Goal: Information Seeking & Learning: Learn about a topic

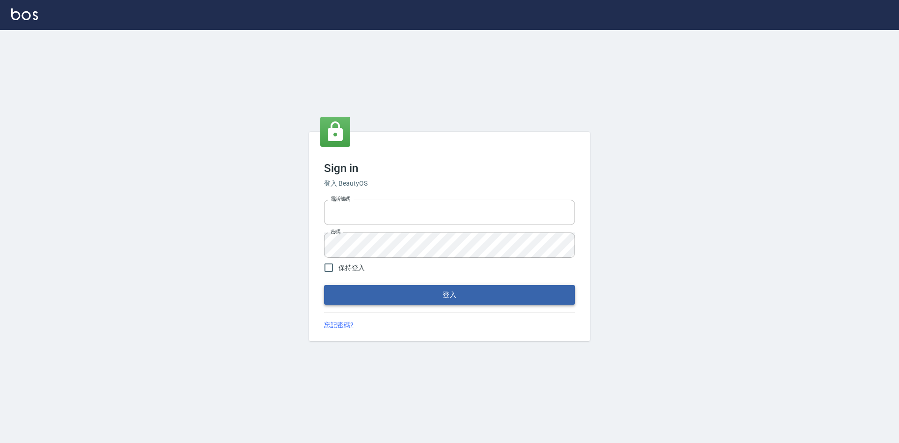
type input "0422211177"
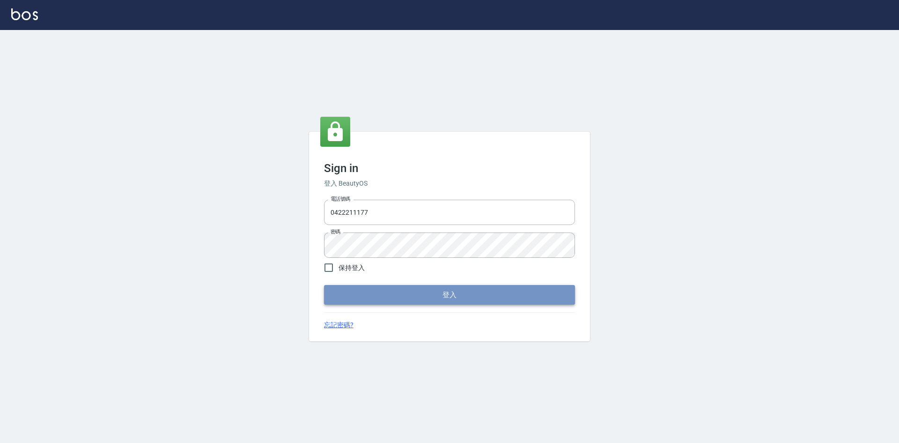
click at [448, 297] on button "登入" at bounding box center [449, 295] width 251 height 20
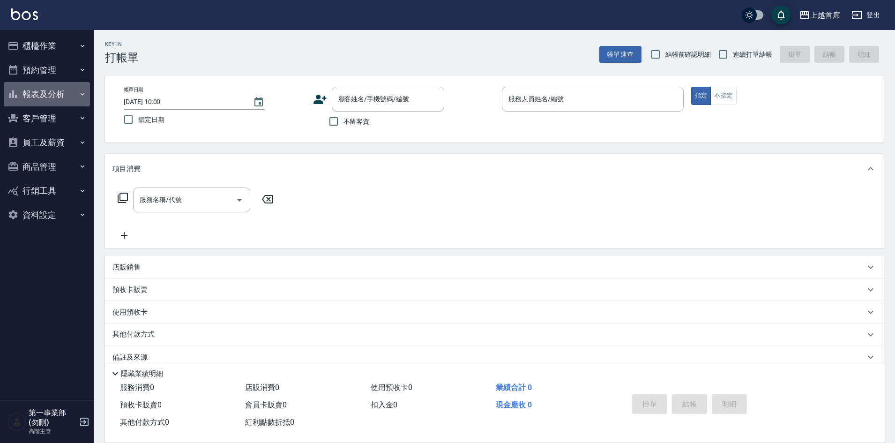
click at [47, 97] on button "報表及分析" at bounding box center [47, 94] width 86 height 24
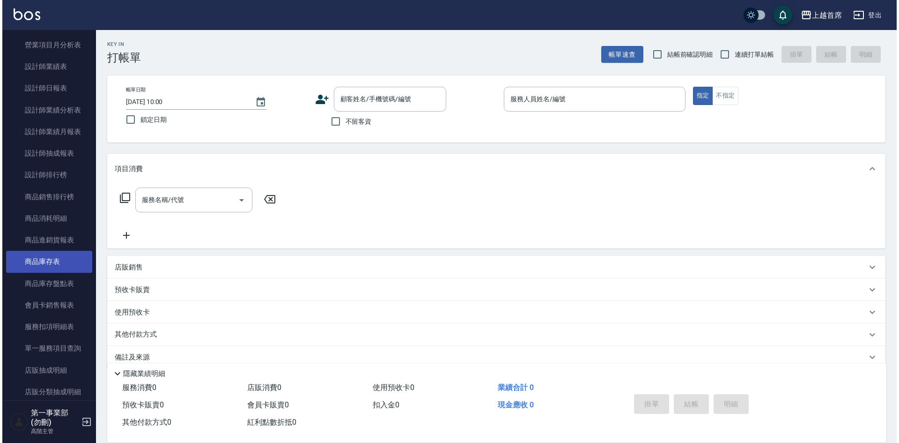
scroll to position [375, 0]
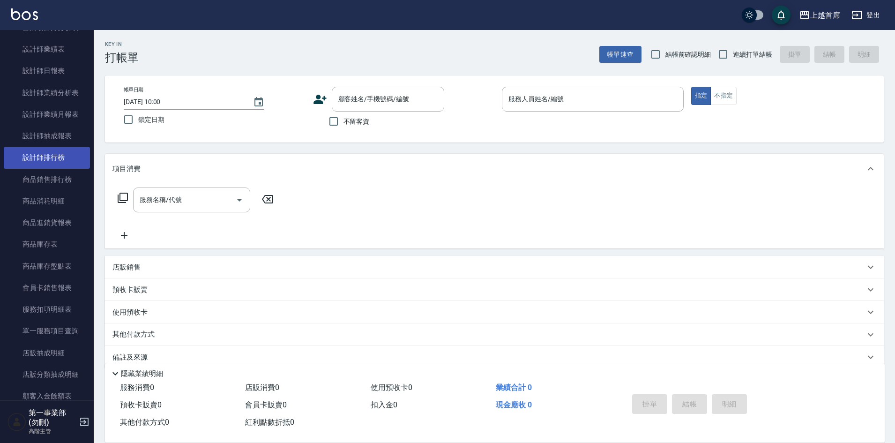
click at [50, 166] on link "設計師排行榜" at bounding box center [47, 158] width 86 height 22
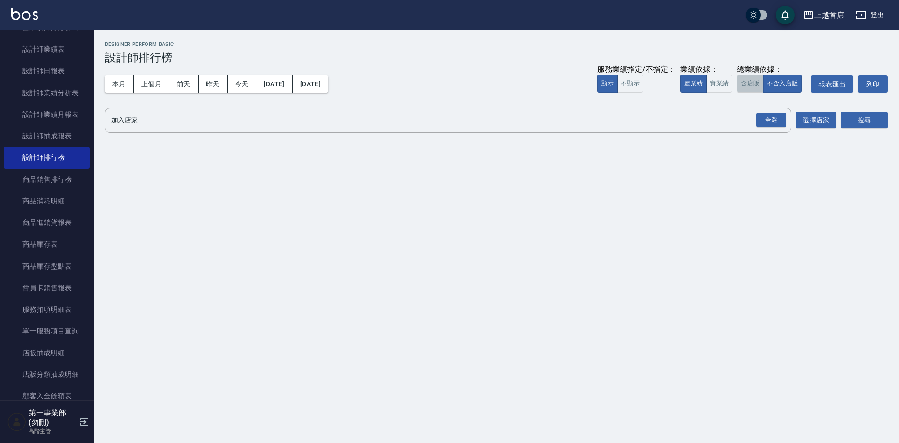
click at [746, 84] on button "含店販" at bounding box center [750, 83] width 26 height 18
click at [763, 115] on div "全選" at bounding box center [772, 120] width 30 height 15
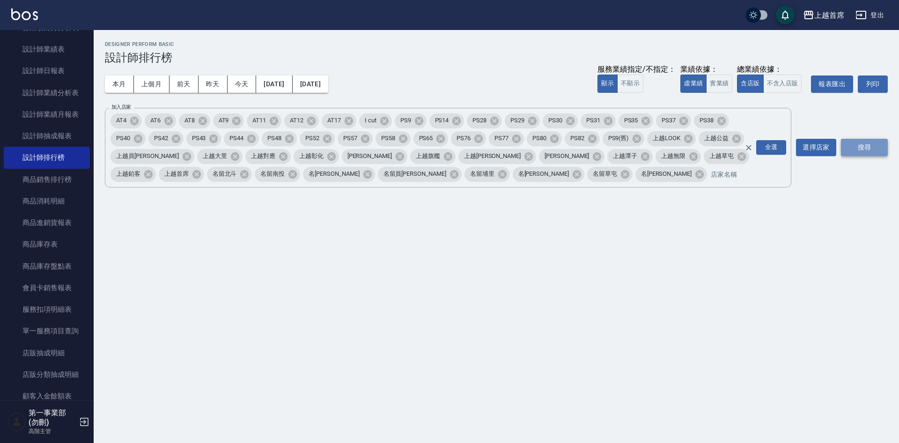
click at [853, 147] on button "搜尋" at bounding box center [864, 147] width 47 height 17
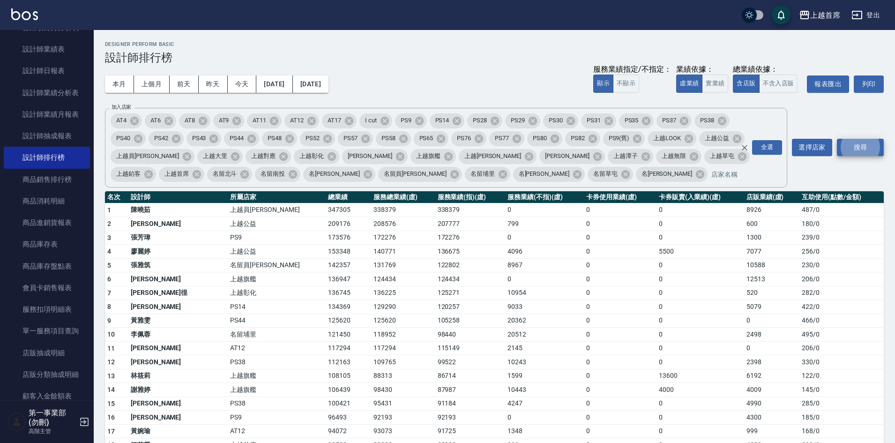
click at [444, 354] on td "115149" at bounding box center [470, 348] width 70 height 14
click at [826, 22] on button "上越首席" at bounding box center [819, 15] width 49 height 19
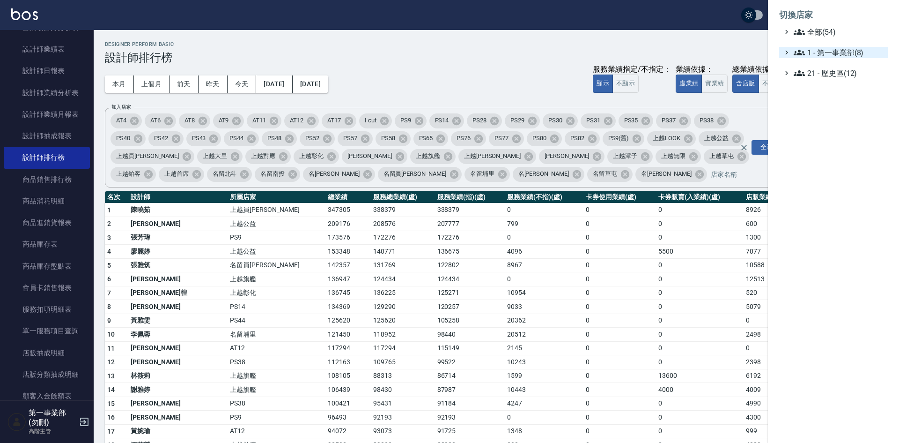
click at [830, 54] on span "1 - 第一事業部(8)" at bounding box center [839, 52] width 90 height 11
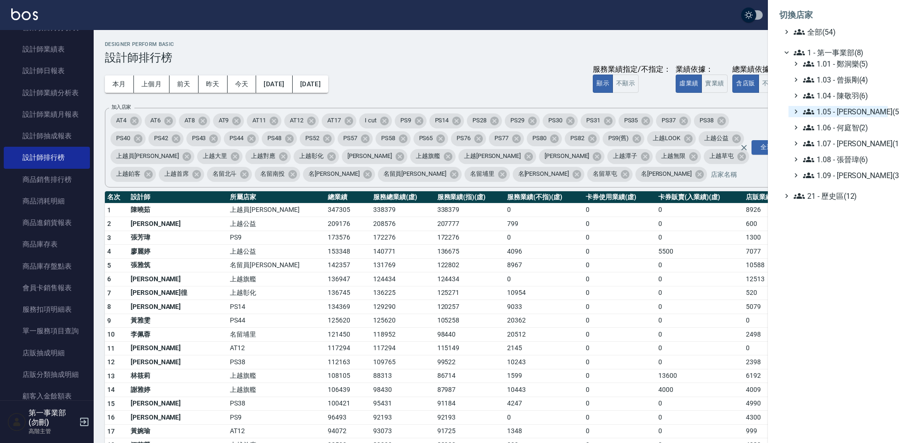
click at [858, 114] on span "1.05 - [PERSON_NAME](5)" at bounding box center [843, 111] width 81 height 11
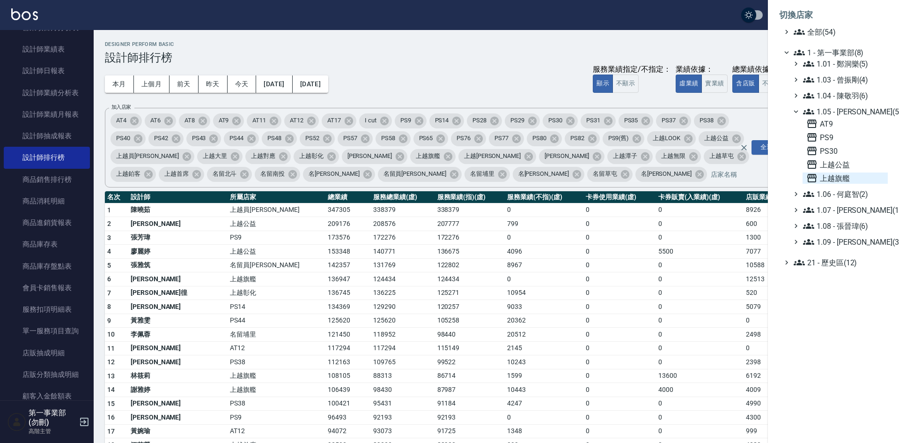
click at [842, 173] on span "上越旗艦" at bounding box center [846, 177] width 78 height 11
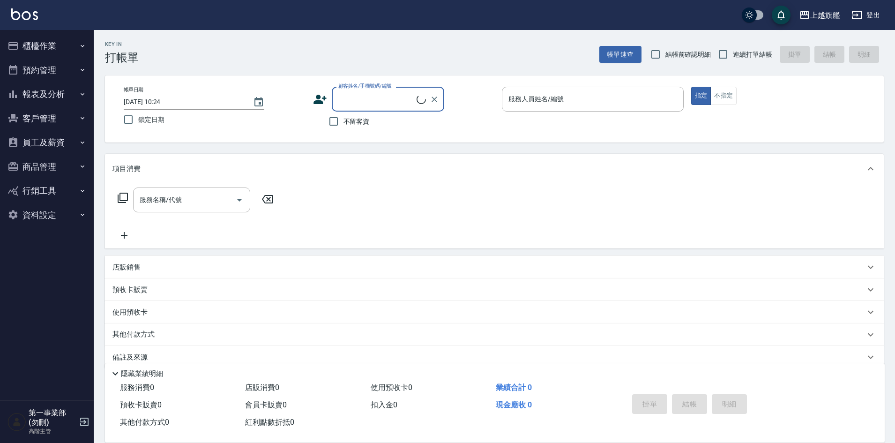
click at [49, 91] on button "報表及分析" at bounding box center [47, 94] width 86 height 24
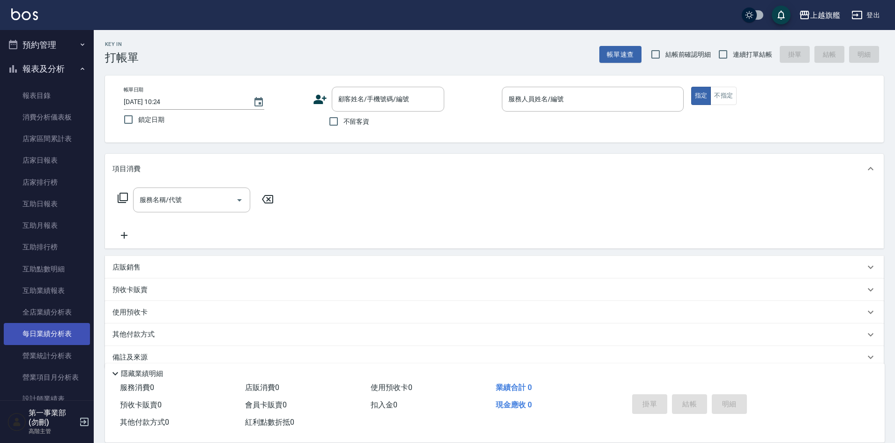
scroll to position [187, 0]
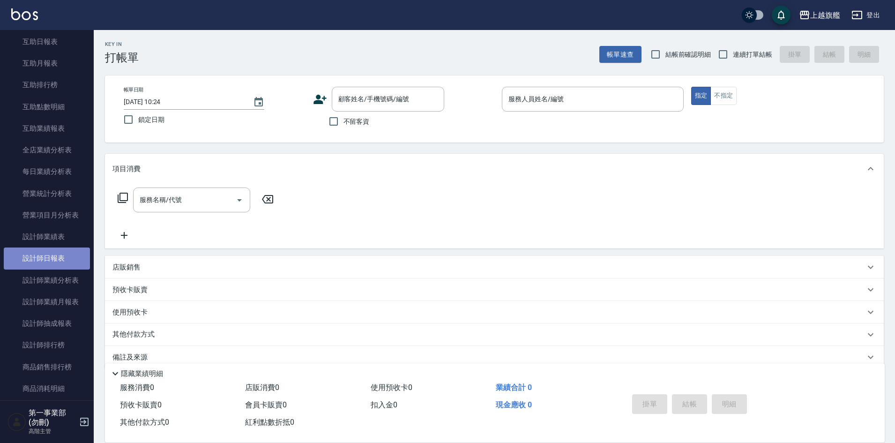
click at [57, 255] on link "設計師日報表" at bounding box center [47, 258] width 86 height 22
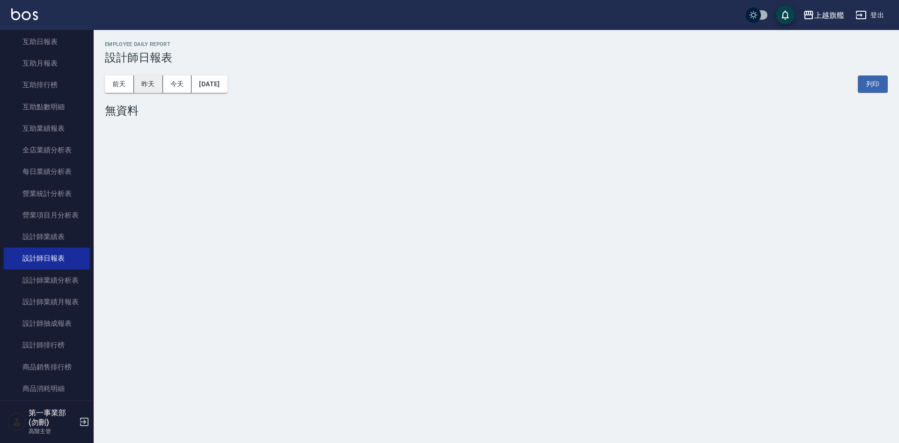
click at [153, 82] on button "昨天" at bounding box center [148, 83] width 29 height 17
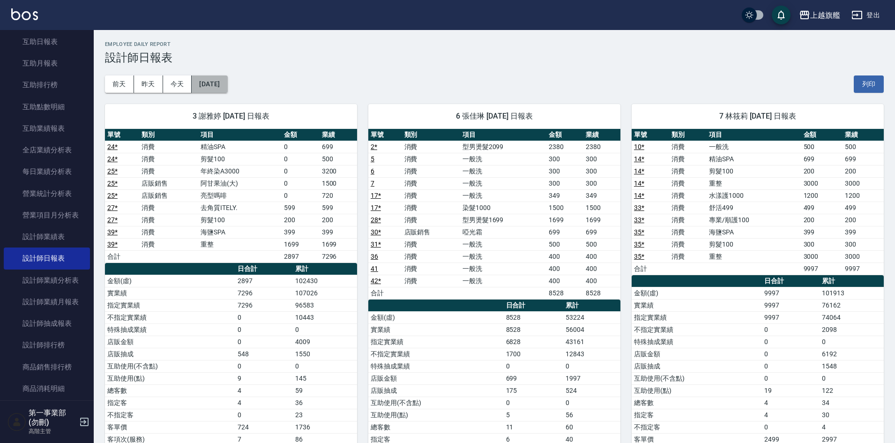
click at [221, 85] on button "[DATE]" at bounding box center [210, 83] width 36 height 17
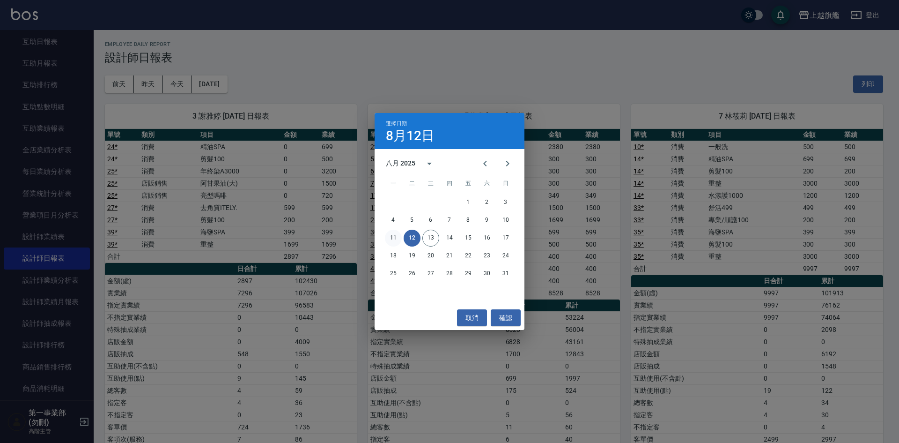
click at [395, 235] on button "11" at bounding box center [393, 238] width 17 height 17
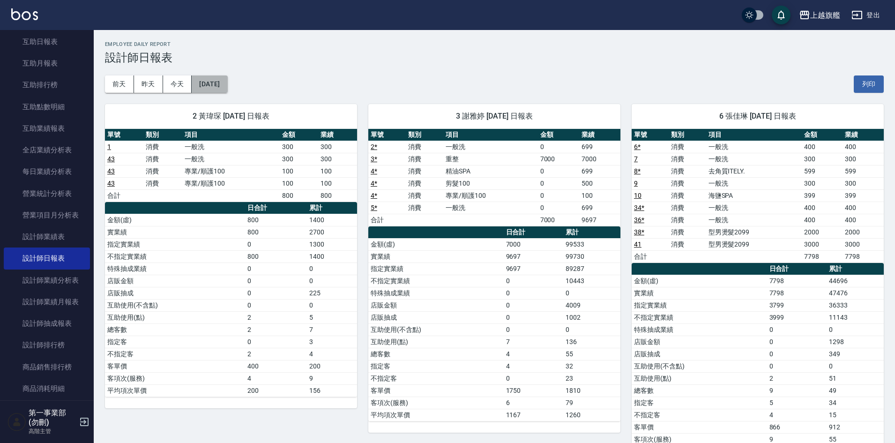
click at [222, 84] on button "[DATE]" at bounding box center [210, 83] width 36 height 17
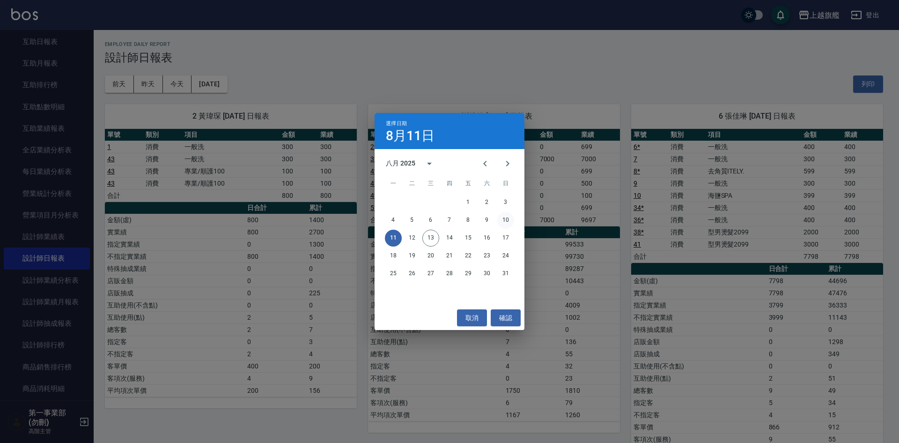
click at [506, 220] on button "10" at bounding box center [505, 220] width 17 height 17
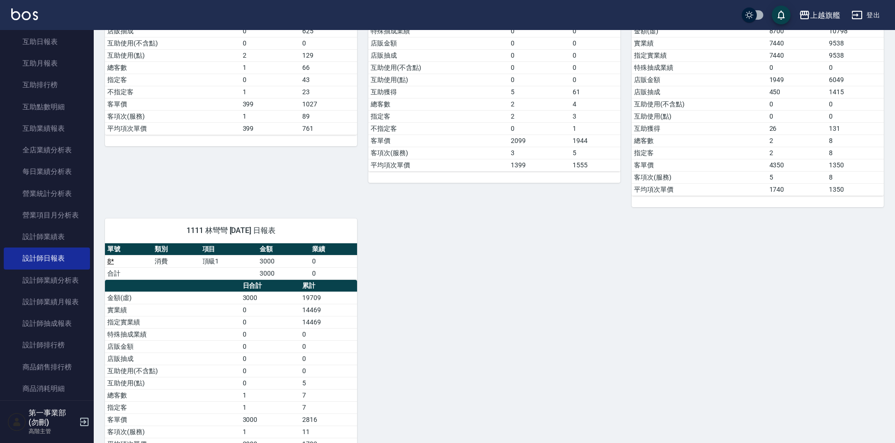
scroll to position [1031, 0]
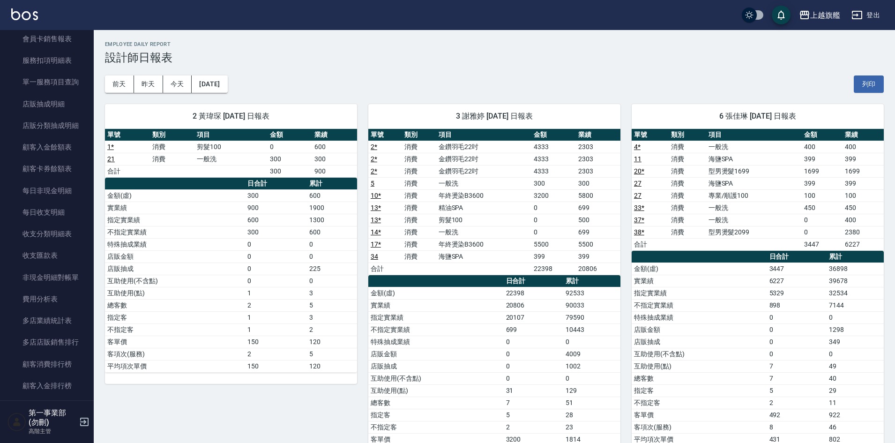
scroll to position [756, 0]
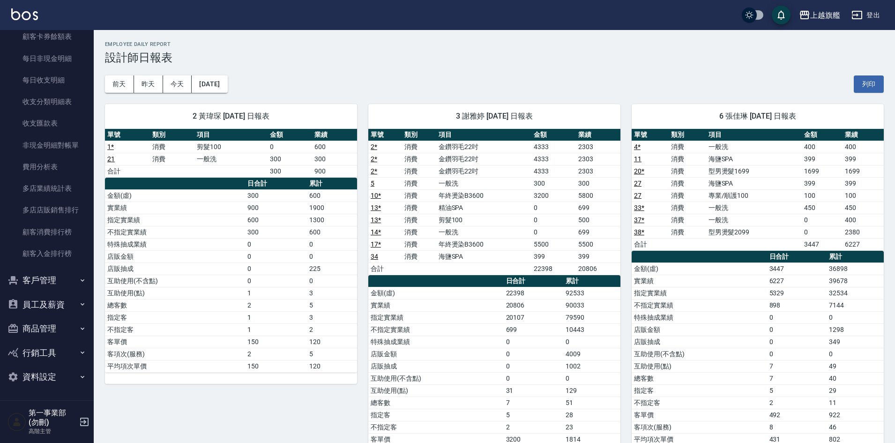
click at [46, 302] on button "員工及薪資" at bounding box center [47, 304] width 86 height 24
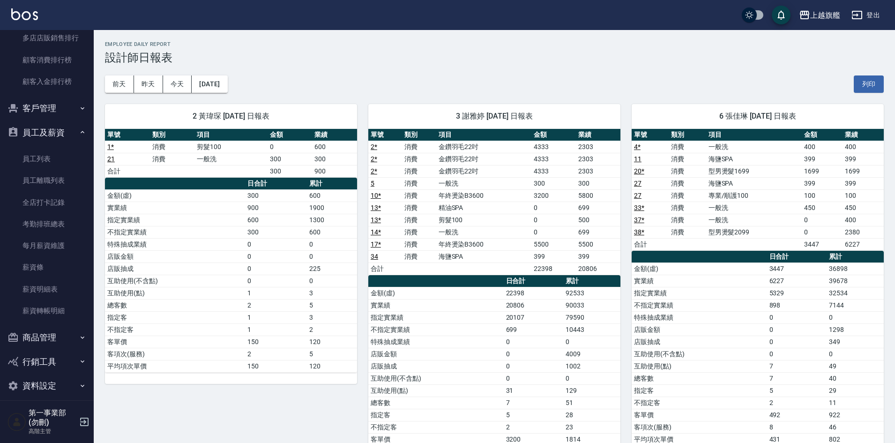
scroll to position [936, 0]
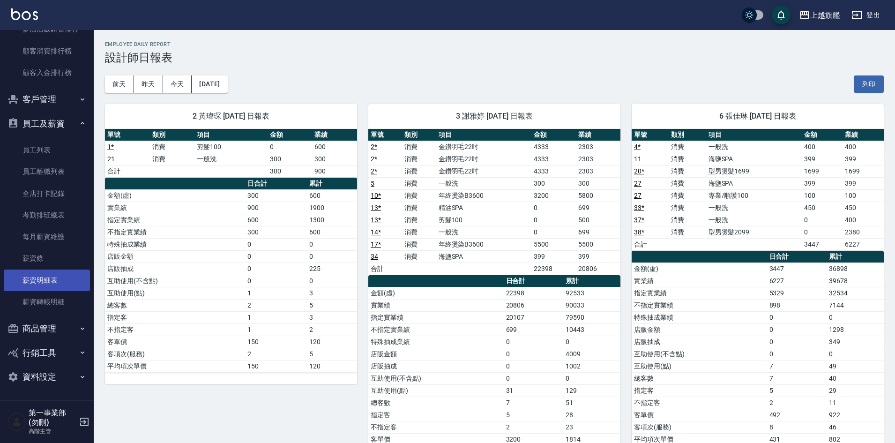
click at [48, 286] on link "薪資明細表" at bounding box center [47, 280] width 86 height 22
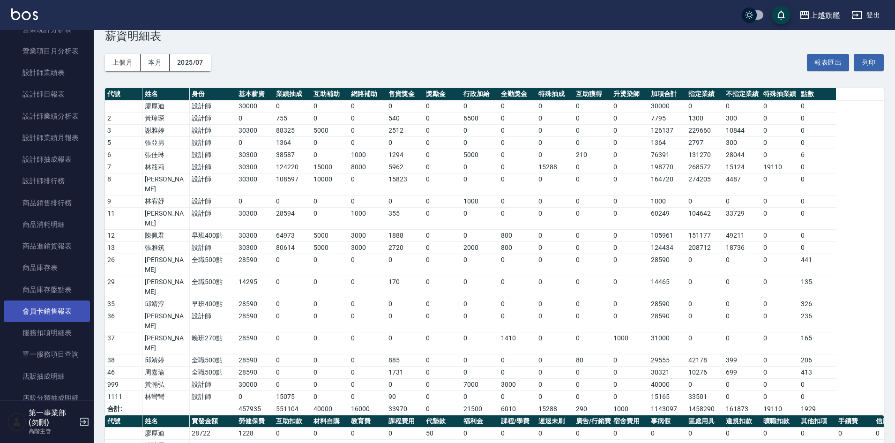
scroll to position [281, 0]
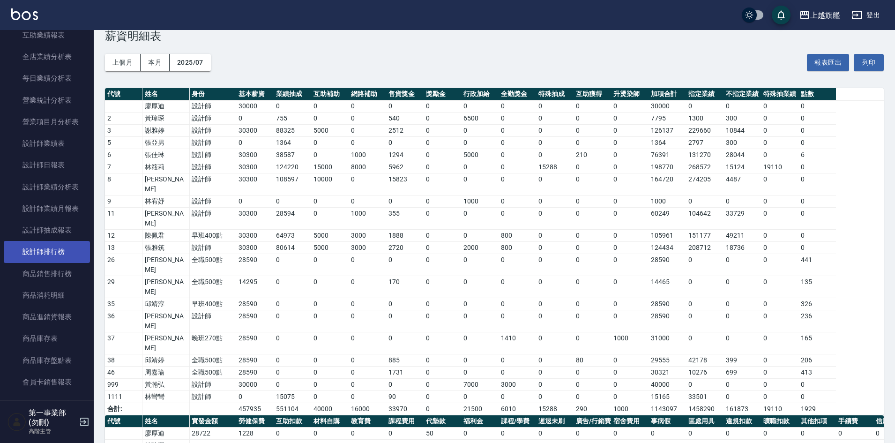
click at [55, 247] on link "設計師排行榜" at bounding box center [47, 252] width 86 height 22
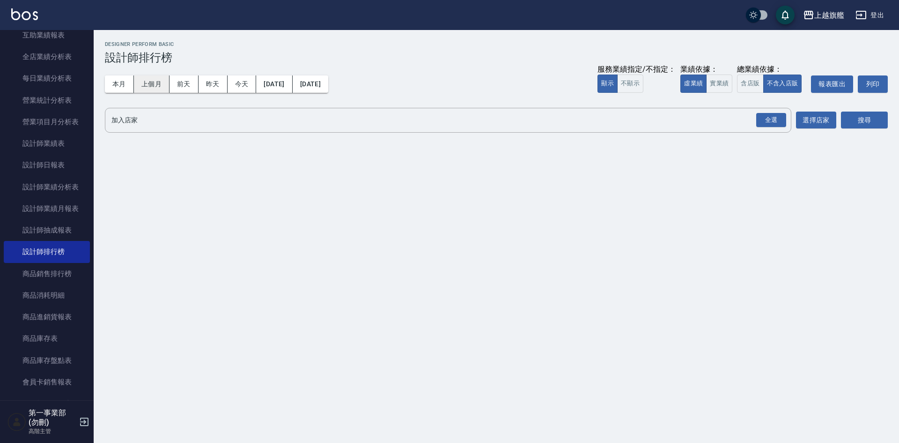
click at [151, 84] on button "上個月" at bounding box center [152, 83] width 36 height 17
click at [749, 85] on button "含店販" at bounding box center [750, 83] width 26 height 18
click at [775, 119] on div "全選" at bounding box center [772, 120] width 30 height 15
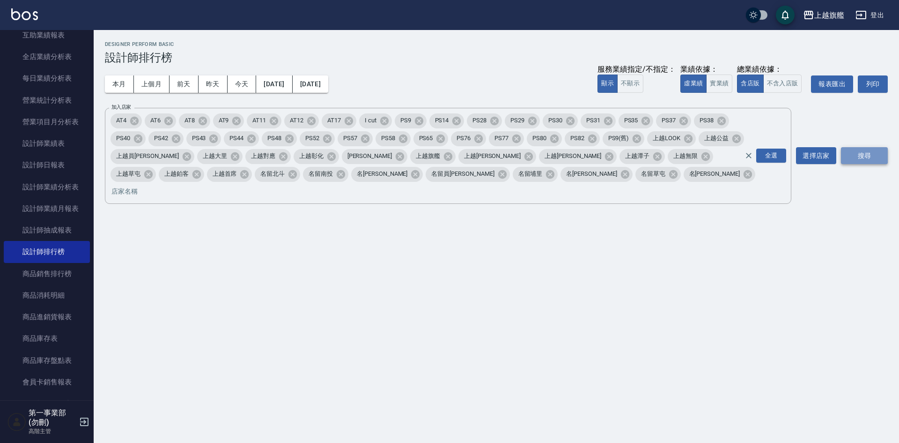
click at [865, 152] on button "搜尋" at bounding box center [864, 155] width 47 height 17
click at [484, 276] on div "上越旗艦 [DATE] - [DATE] 設計師排行榜 列印時間： [DATE][PHONE_NUMBER]:25 Designer Perform Basi…" at bounding box center [449, 221] width 899 height 443
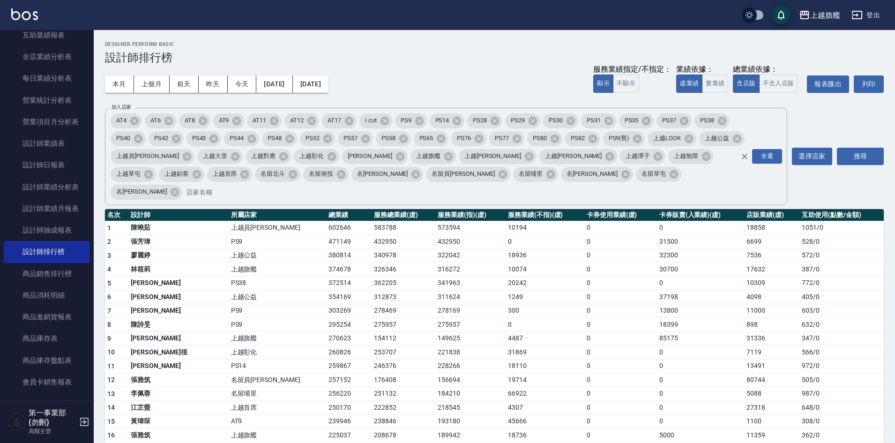
click at [296, 94] on div "本月 上個月 前天 昨天 今天 [DATE] [DATE] 服務業績指定/不指定： 顯示 不顯示 業績依據： 虛業績 實業績 總業績依據： 含店販 不含入店販…" at bounding box center [494, 84] width 779 height 40
click at [290, 86] on button "[DATE]" at bounding box center [274, 83] width 36 height 17
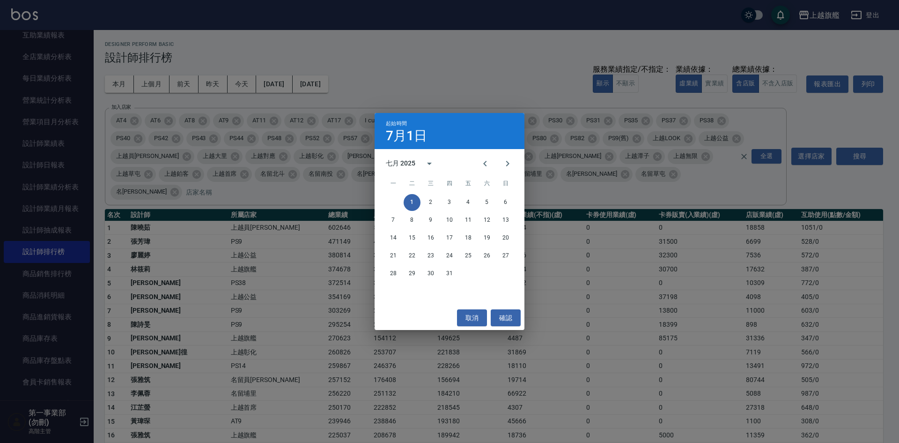
click at [411, 166] on div "七月 2025" at bounding box center [401, 163] width 30 height 10
click at [496, 240] on button "2025" at bounding box center [499, 239] width 34 height 17
click at [485, 167] on icon "Previous month" at bounding box center [485, 163] width 11 height 11
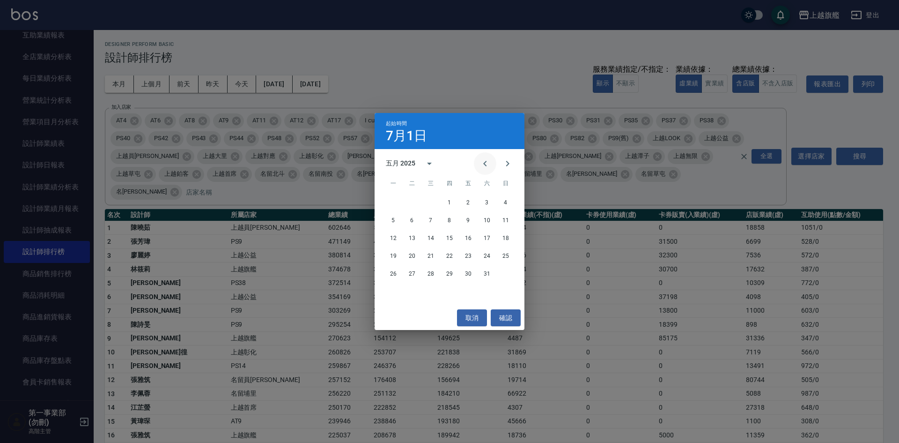
click at [485, 167] on icon "Previous month" at bounding box center [485, 163] width 11 height 11
click at [486, 167] on icon "Previous month" at bounding box center [485, 163] width 11 height 11
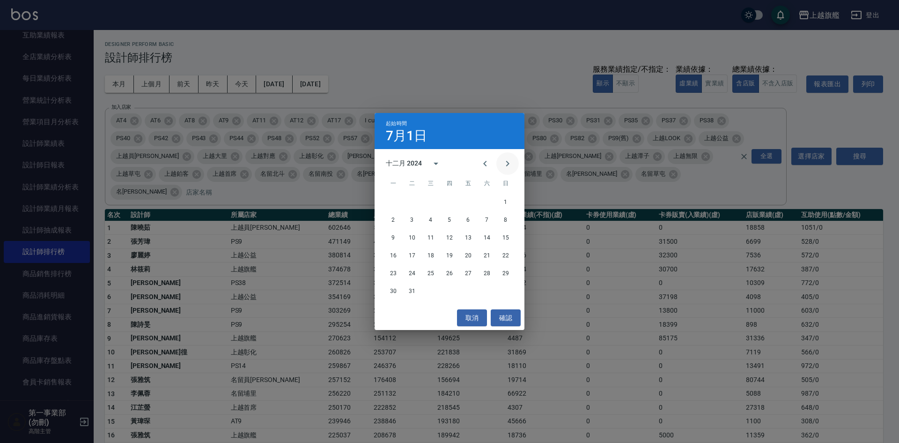
click at [510, 164] on icon "Next month" at bounding box center [507, 163] width 11 height 11
click at [434, 201] on button "1" at bounding box center [431, 202] width 17 height 17
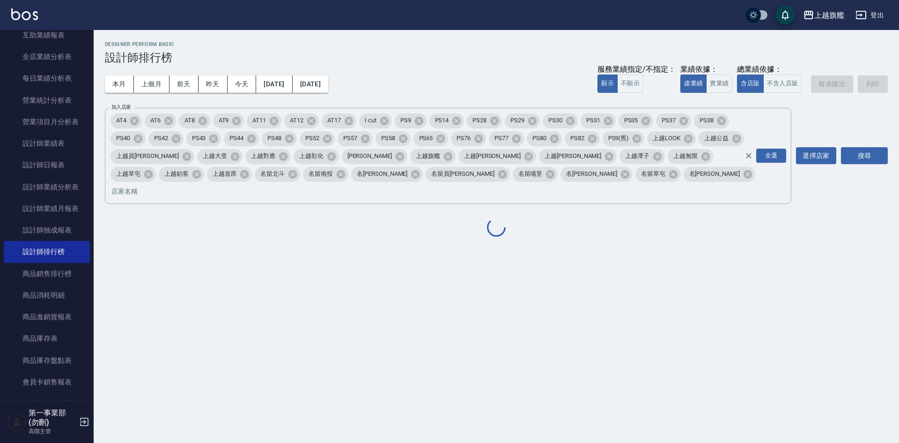
click at [724, 312] on div "上越旗艦 [DATE] - [DATE] 設計師排行榜 列印時間： [DATE][PHONE_NUMBER]:25 Designer Perform Basi…" at bounding box center [449, 221] width 899 height 443
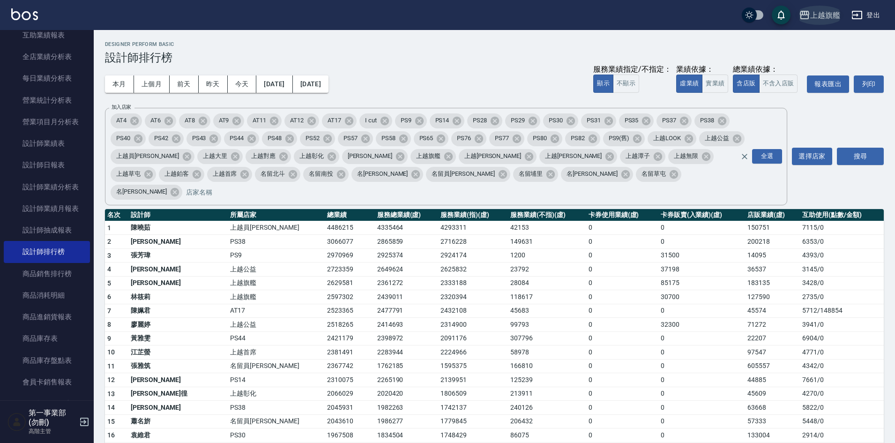
click at [821, 20] on div "上越旗艦" at bounding box center [825, 15] width 30 height 12
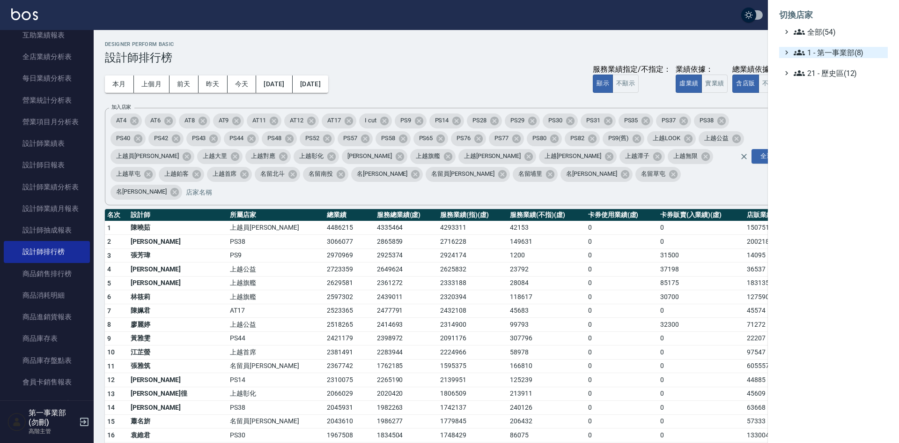
click at [847, 53] on span "1 - 第一事業部(8)" at bounding box center [839, 52] width 90 height 11
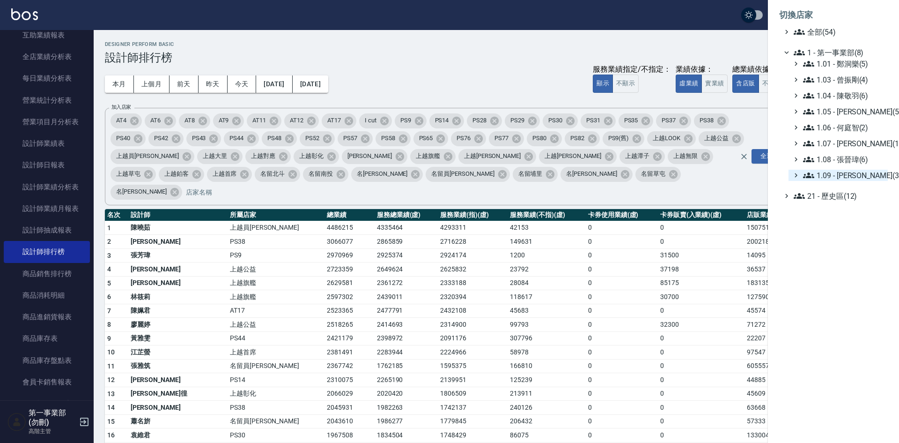
click at [863, 173] on span "1.09 - [PERSON_NAME](3)" at bounding box center [843, 175] width 81 height 11
click at [845, 200] on span "PS38" at bounding box center [846, 200] width 78 height 11
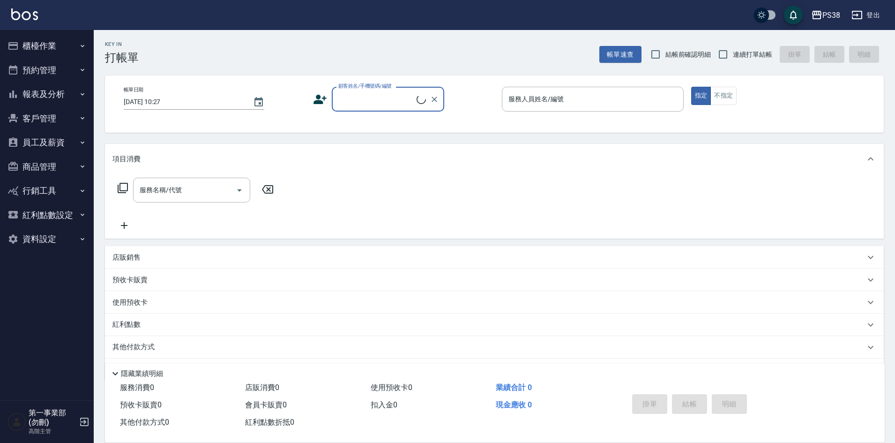
click at [50, 94] on button "報表及分析" at bounding box center [47, 94] width 86 height 24
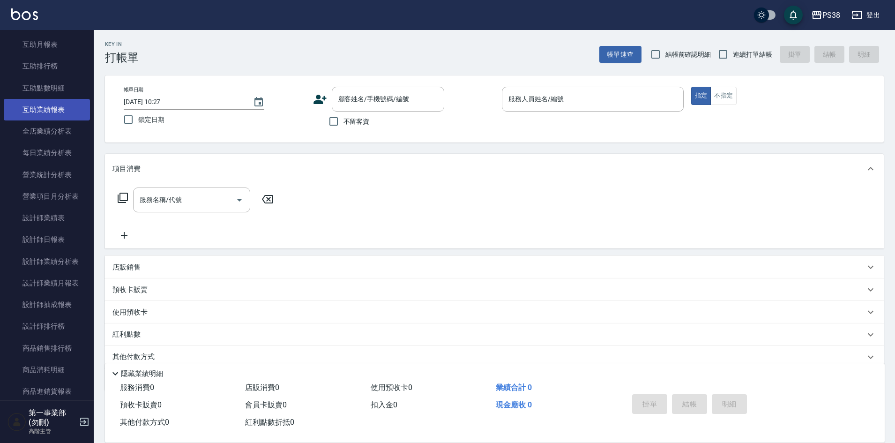
scroll to position [234, 0]
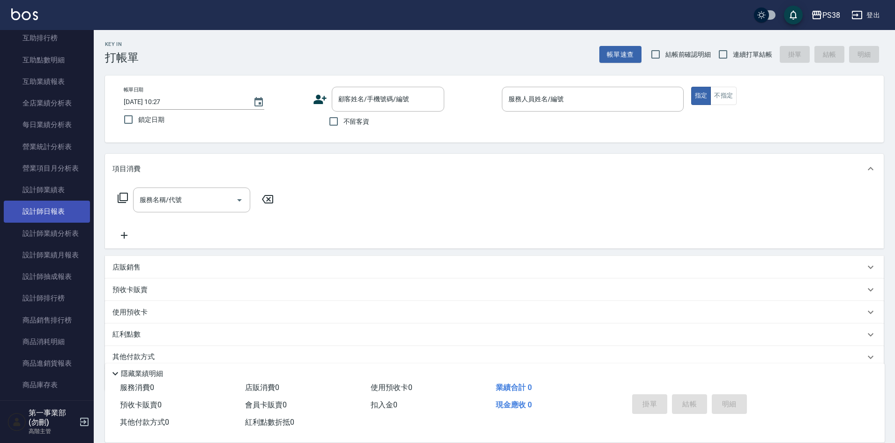
click at [56, 212] on link "設計師日報表" at bounding box center [47, 211] width 86 height 22
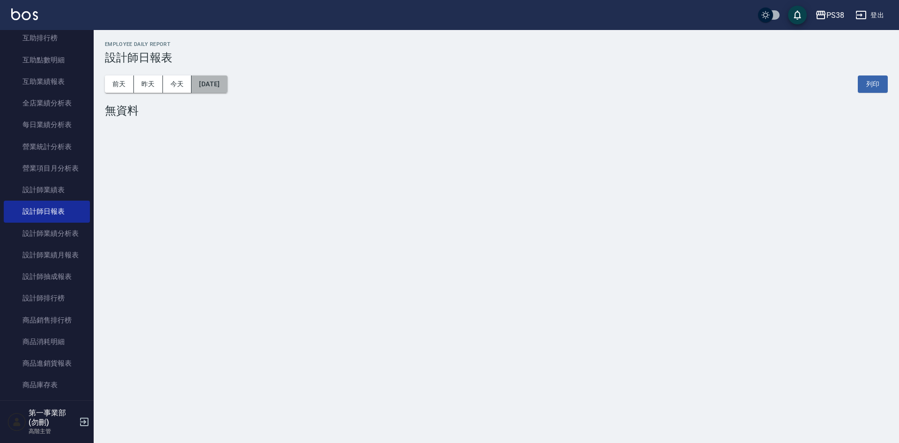
click at [227, 81] on button "[DATE]" at bounding box center [210, 83] width 36 height 17
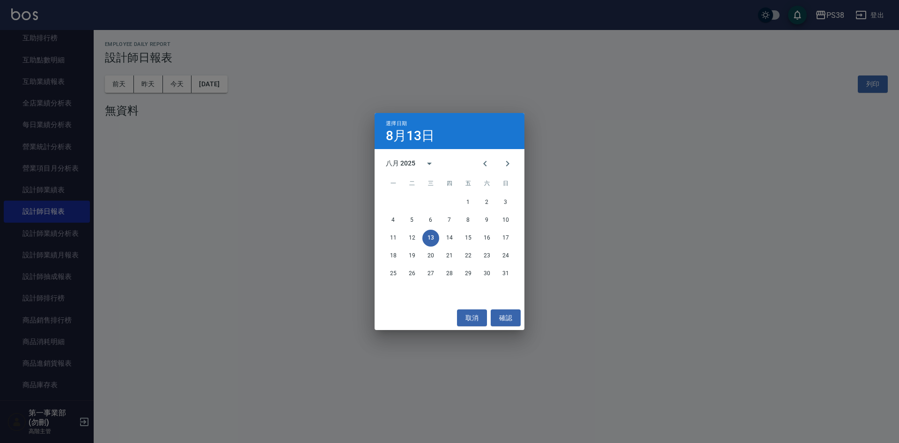
click at [159, 87] on div "選擇日期 8月13日 八月 2025 一 二 三 四 五 六 日 1 2 3 4 5 6 7 8 9 10 11 12 13 14 15 16 17 18 1…" at bounding box center [449, 221] width 899 height 443
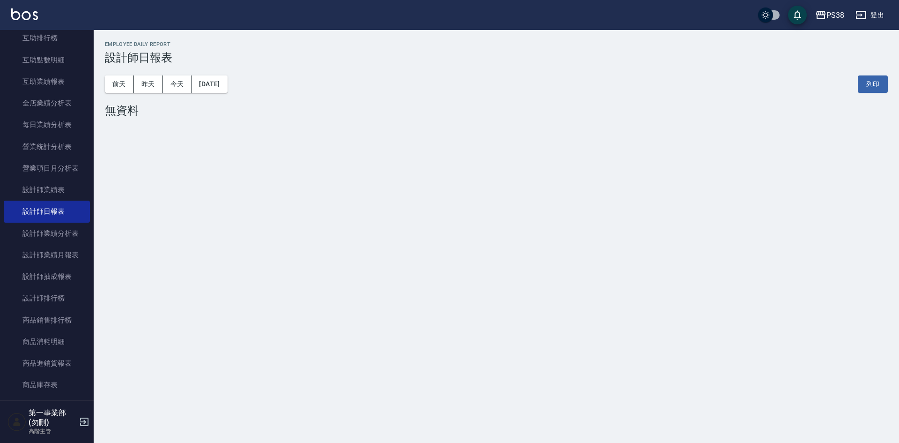
click at [148, 86] on button "昨天" at bounding box center [148, 83] width 29 height 17
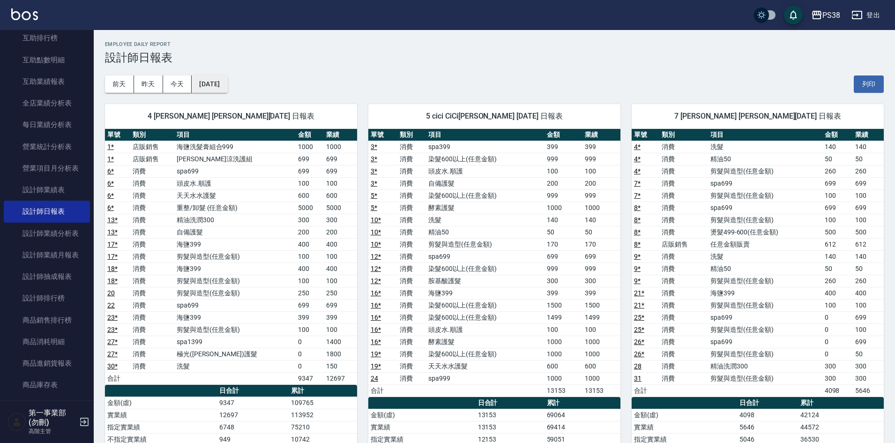
click at [216, 84] on button "[DATE]" at bounding box center [210, 83] width 36 height 17
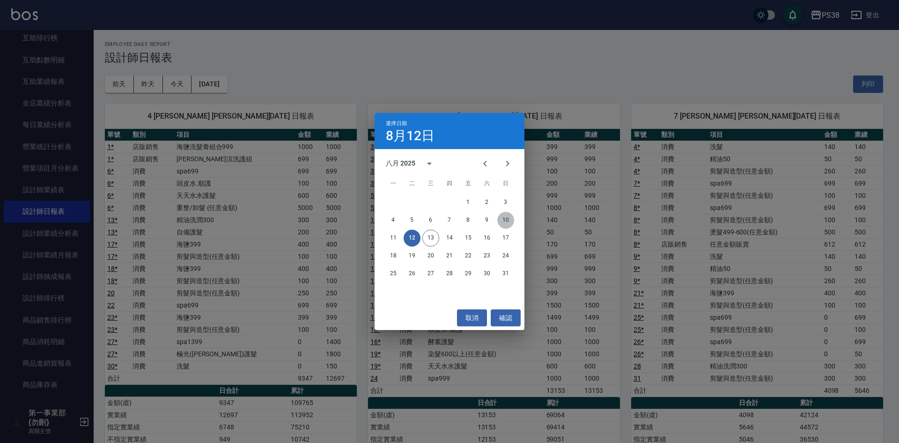
click at [508, 219] on button "10" at bounding box center [505, 220] width 17 height 17
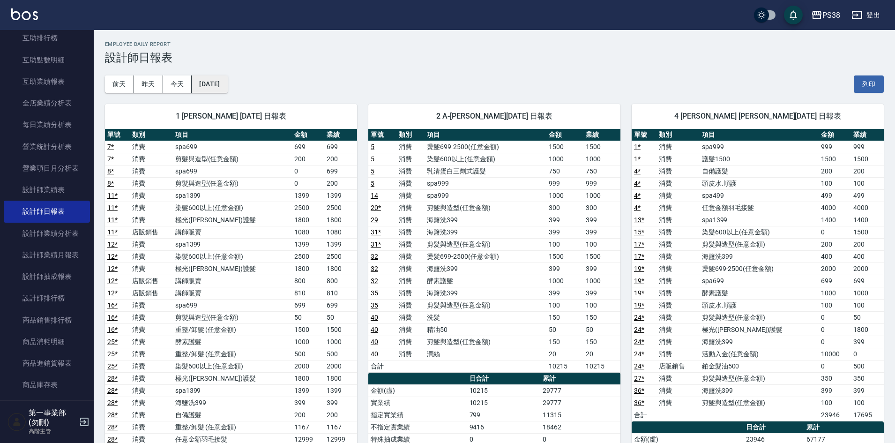
click at [215, 83] on button "[DATE]" at bounding box center [210, 83] width 36 height 17
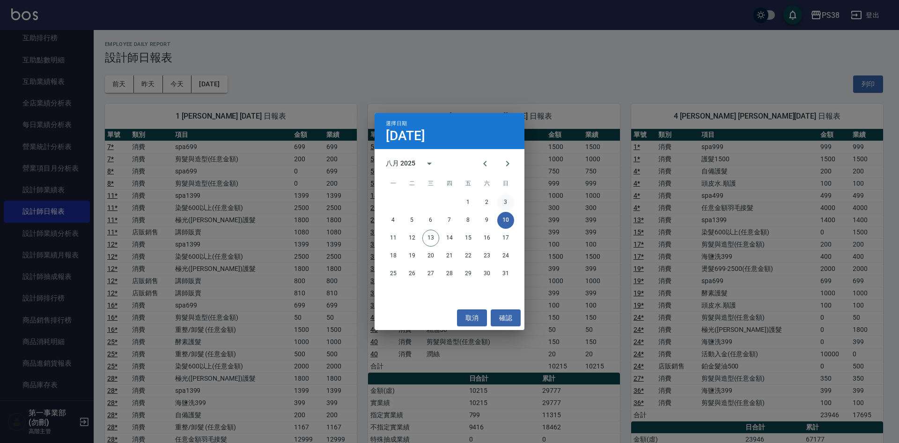
click at [501, 202] on button "3" at bounding box center [505, 202] width 17 height 17
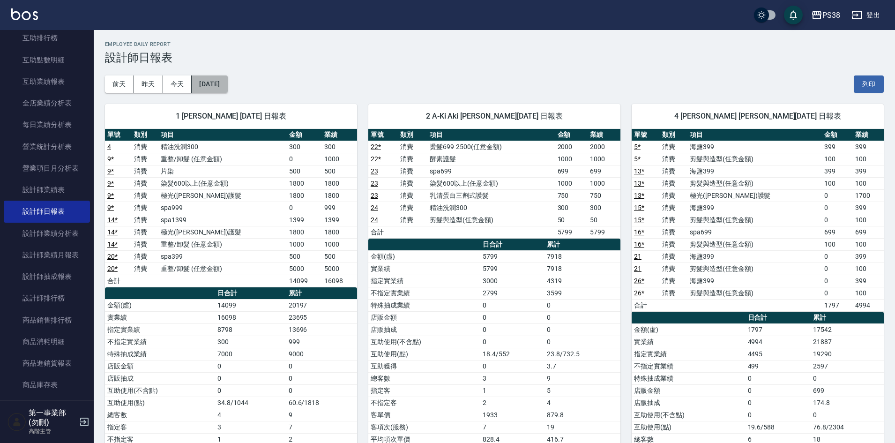
click at [227, 83] on button "2025/08/03" at bounding box center [210, 83] width 36 height 17
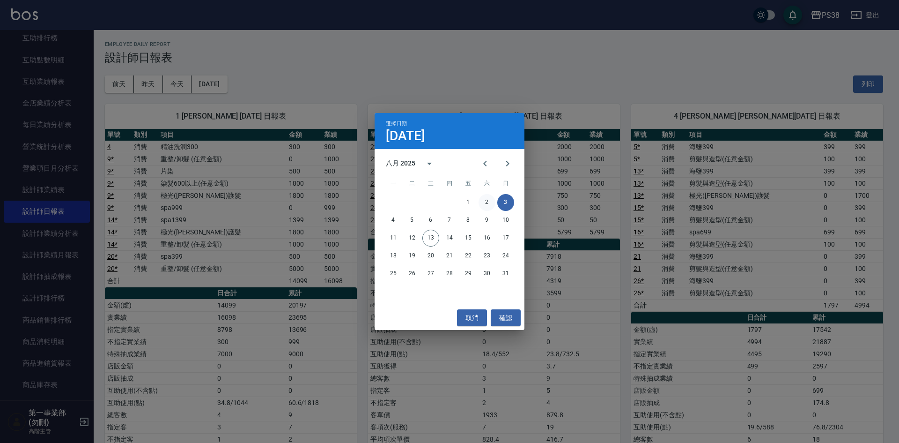
click at [488, 197] on button "2" at bounding box center [487, 202] width 17 height 17
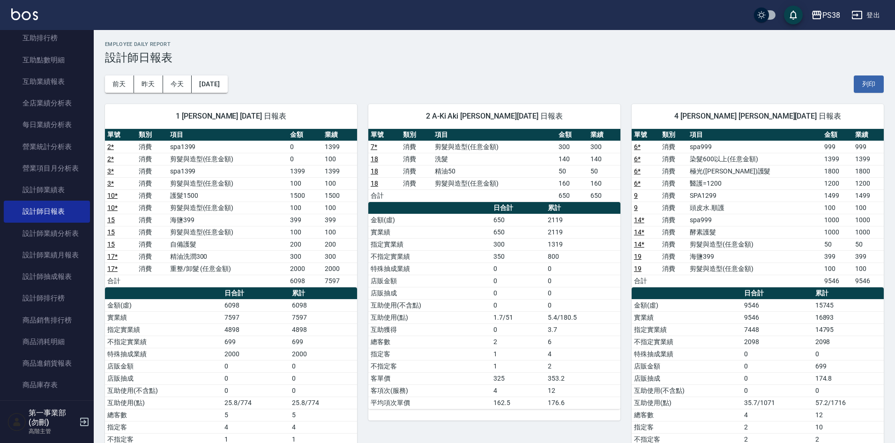
click at [220, 94] on div "1 Ting Ting 婷婷 08/02/2025 日報表 單號 類別 項目 金額 業績 2 * 消費 spa1399 0 1399 2 * 消費 剪髮與造型…" at bounding box center [225, 293] width 263 height 401
click at [227, 89] on button "2025/08/02" at bounding box center [210, 83] width 36 height 17
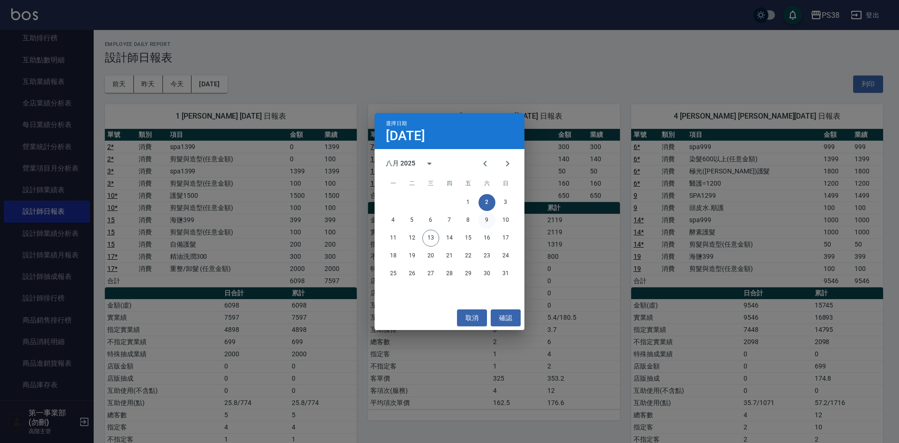
click at [489, 219] on button "9" at bounding box center [487, 220] width 17 height 17
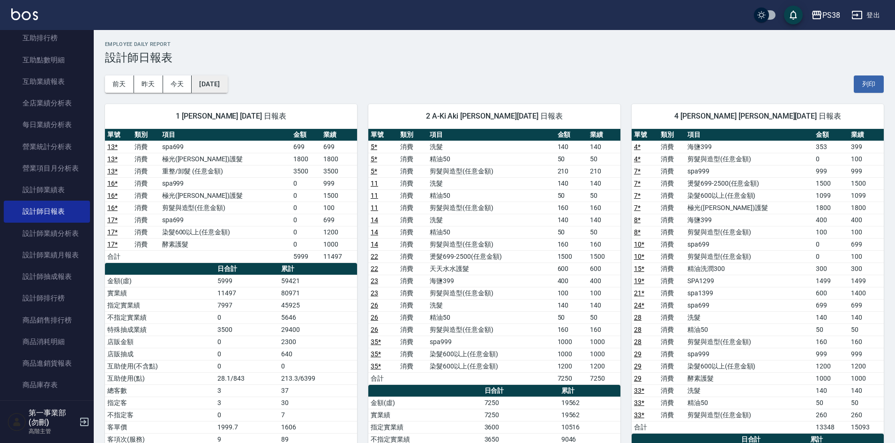
click at [227, 91] on button "2025/08/09" at bounding box center [210, 83] width 36 height 17
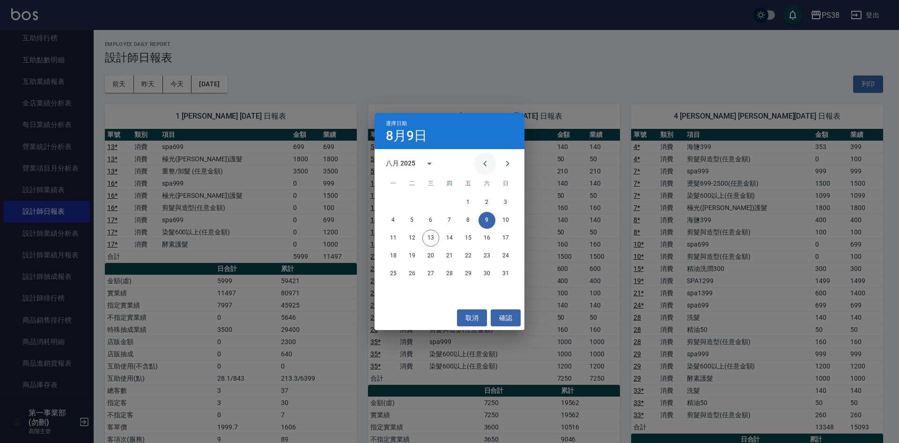
click at [484, 164] on icon "Previous month" at bounding box center [484, 164] width 3 height 6
click at [505, 223] on button "13" at bounding box center [505, 220] width 17 height 17
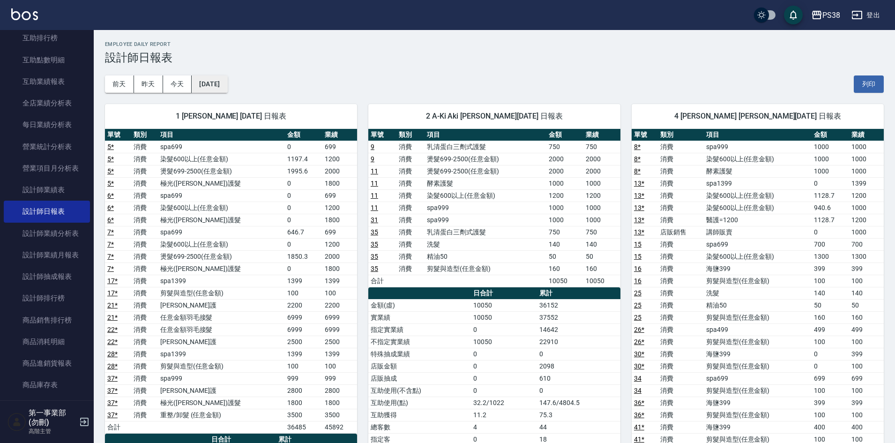
click at [220, 92] on button "2025/07/13" at bounding box center [210, 83] width 36 height 17
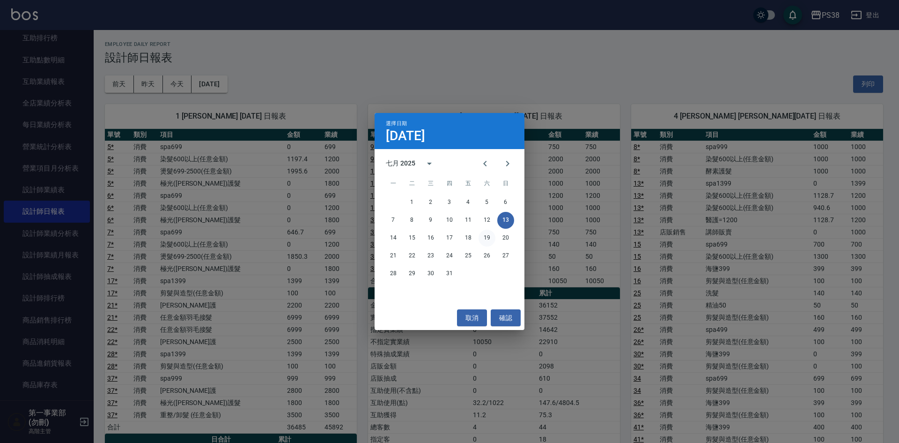
click at [488, 233] on button "19" at bounding box center [487, 238] width 17 height 17
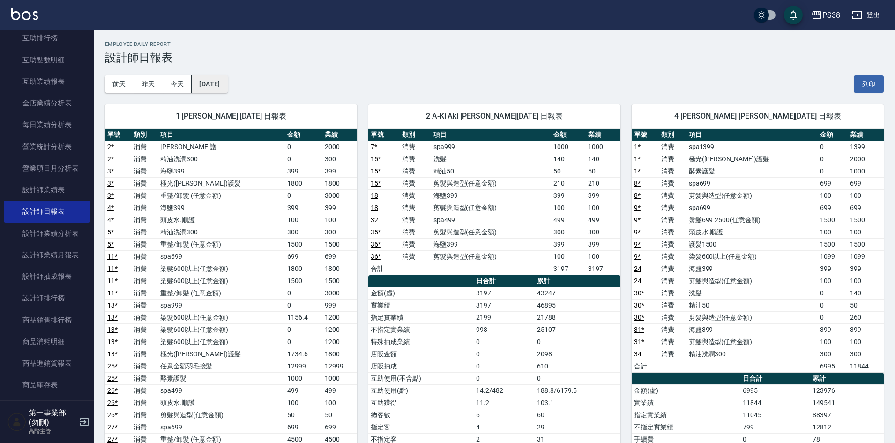
click at [220, 90] on button "2025/07/19" at bounding box center [210, 83] width 36 height 17
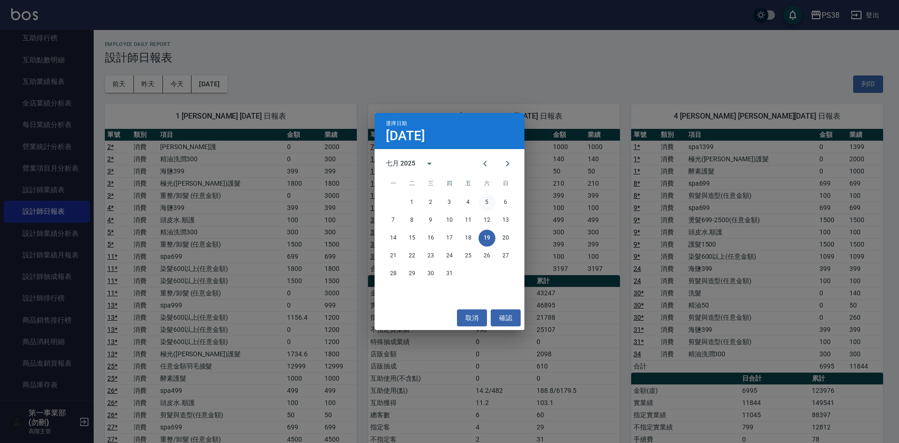
click at [488, 200] on button "5" at bounding box center [487, 202] width 17 height 17
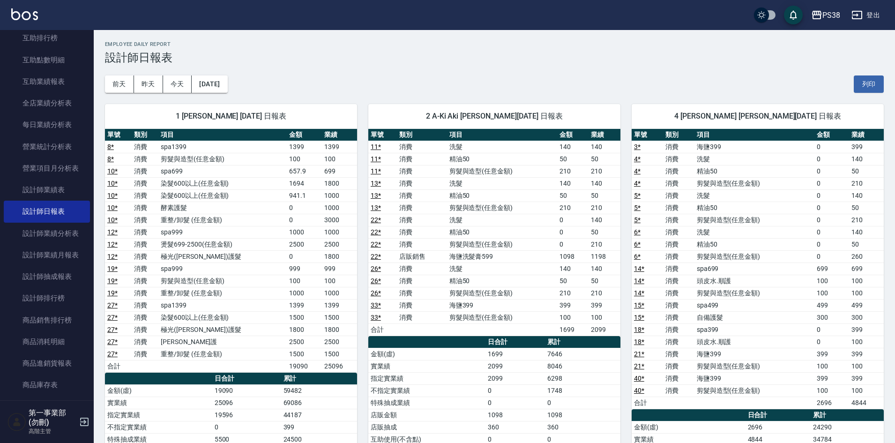
click at [365, 87] on div "前天 昨天 今天 2025/07/05 列印" at bounding box center [494, 84] width 779 height 40
click at [459, 74] on div "前天 昨天 今天 2025/07/05 列印" at bounding box center [494, 84] width 779 height 40
click at [836, 19] on div "PS38" at bounding box center [831, 15] width 18 height 12
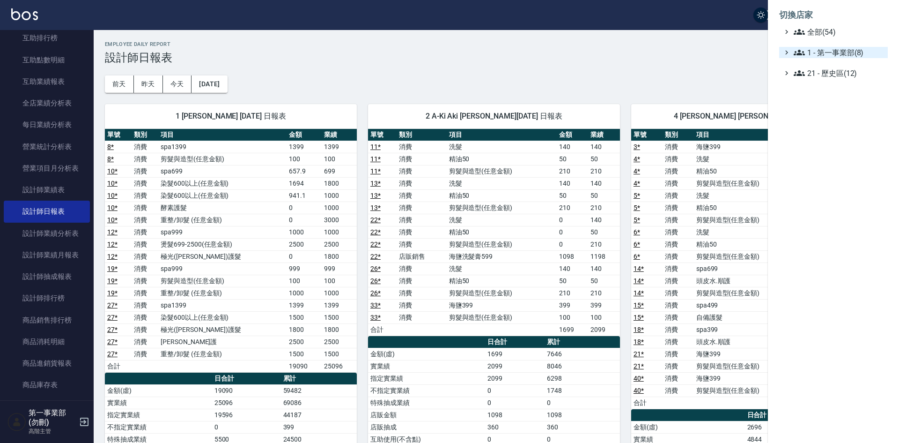
click at [832, 52] on span "1 - 第一事業部(8)" at bounding box center [839, 52] width 90 height 11
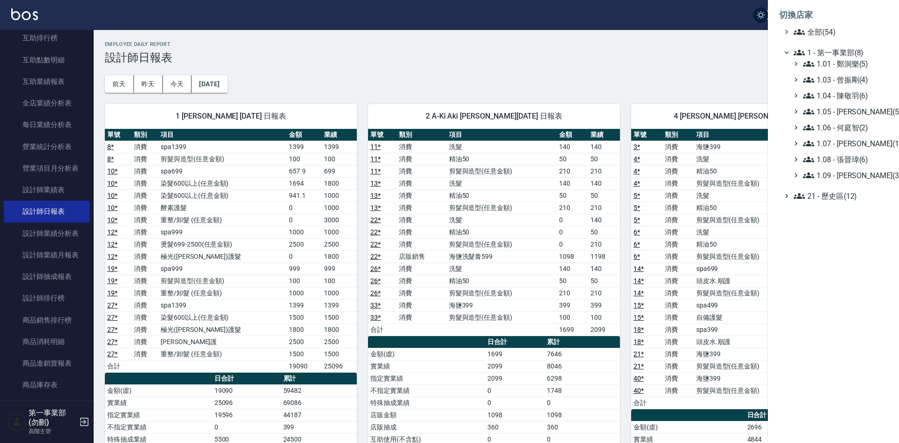
click at [39, 298] on div at bounding box center [449, 221] width 899 height 443
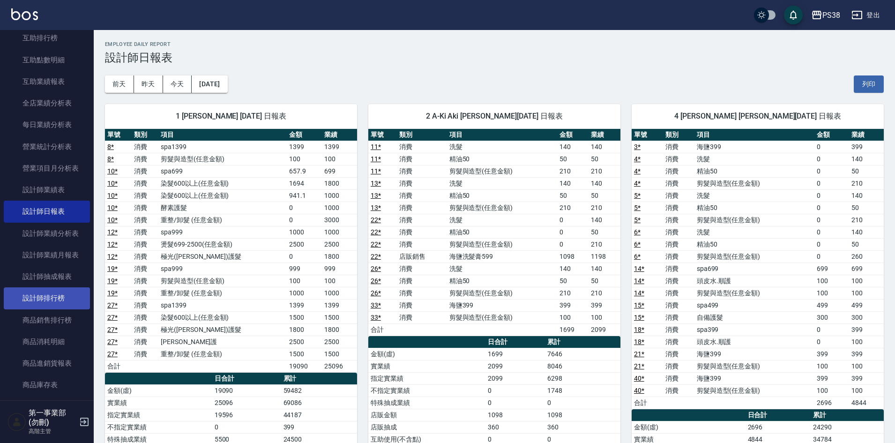
click at [53, 298] on link "設計師排行榜" at bounding box center [47, 298] width 86 height 22
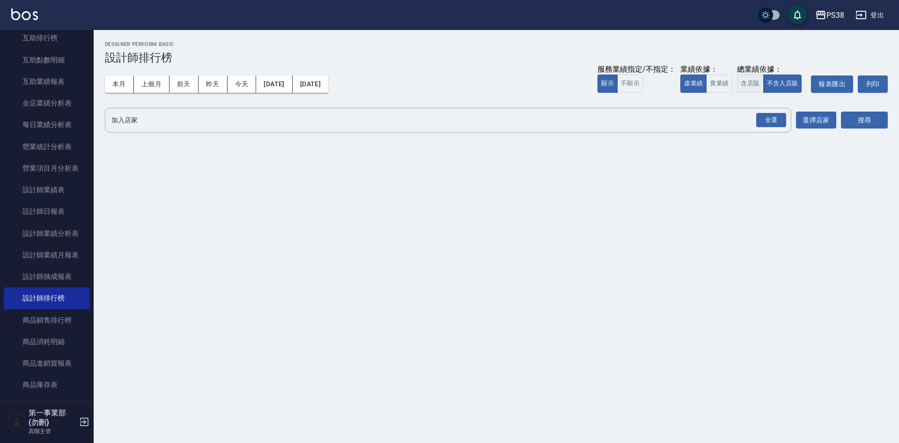
click at [745, 77] on button "含店販" at bounding box center [750, 83] width 26 height 18
click at [772, 117] on div "全選" at bounding box center [772, 120] width 30 height 15
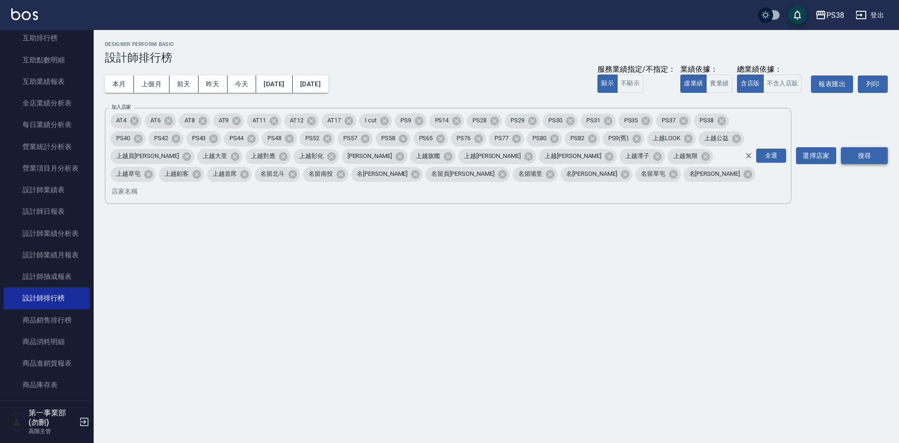
click at [874, 153] on button "搜尋" at bounding box center [864, 155] width 47 height 17
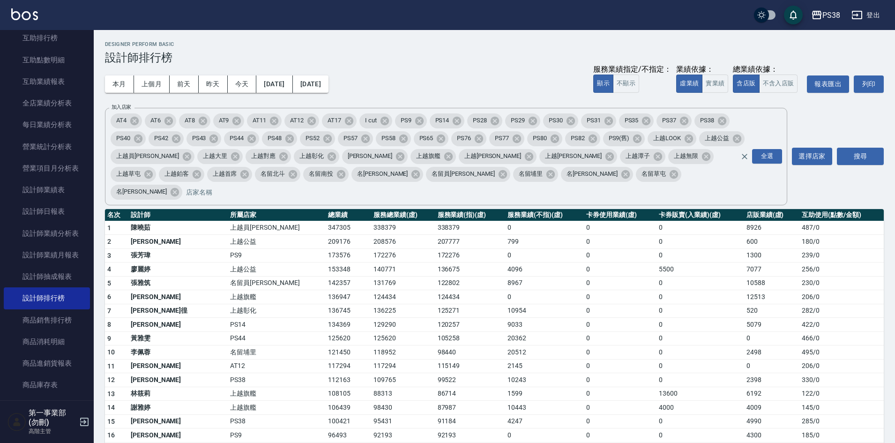
click at [505, 373] on td "10243" at bounding box center [544, 380] width 79 height 14
click at [455, 63] on h3 "設計師排行榜" at bounding box center [494, 57] width 779 height 13
click at [537, 82] on div "本月 上個月 前天 昨天 今天 2025/08/01 2025/08/13 服務業績指定/不指定： 顯示 不顯示 業績依據： 虛業績 實業績 總業績依據： 含…" at bounding box center [494, 84] width 779 height 40
click at [505, 331] on td "20362" at bounding box center [544, 338] width 79 height 14
click at [243, 221] on td "上越員[PERSON_NAME]" at bounding box center [277, 228] width 98 height 14
